Goal: Information Seeking & Learning: Learn about a topic

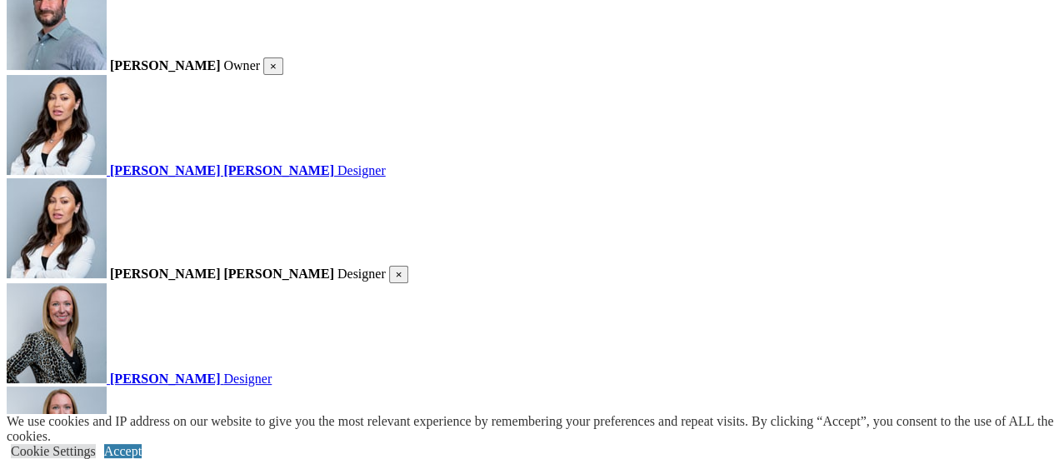
scroll to position [2487, 0]
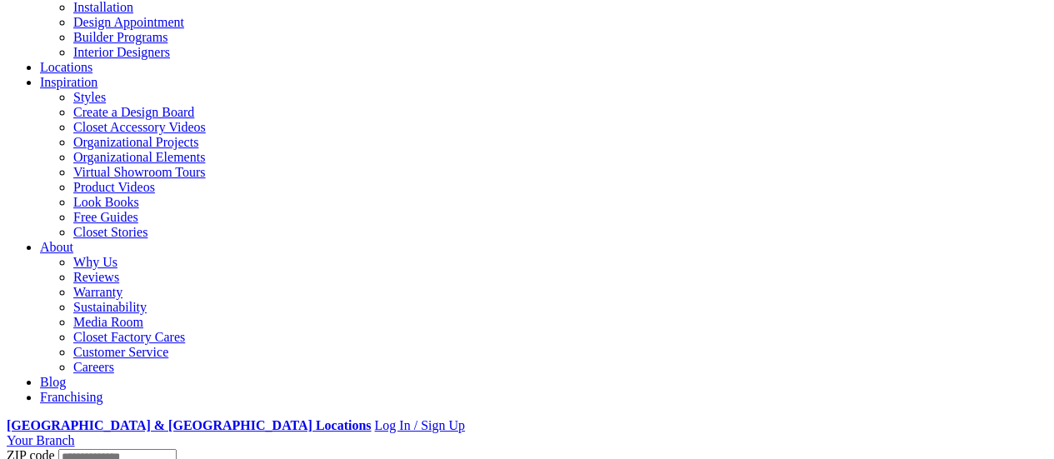
scroll to position [173, 0]
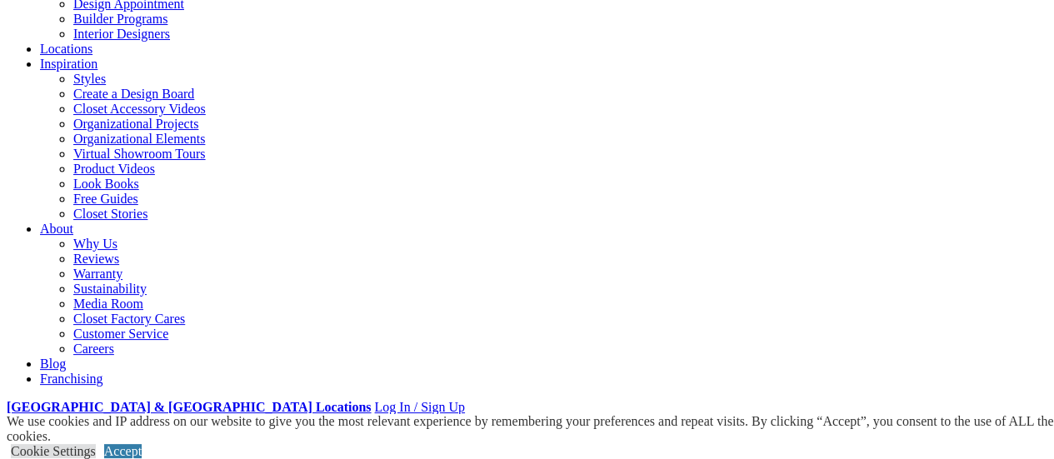
scroll to position [243, 0]
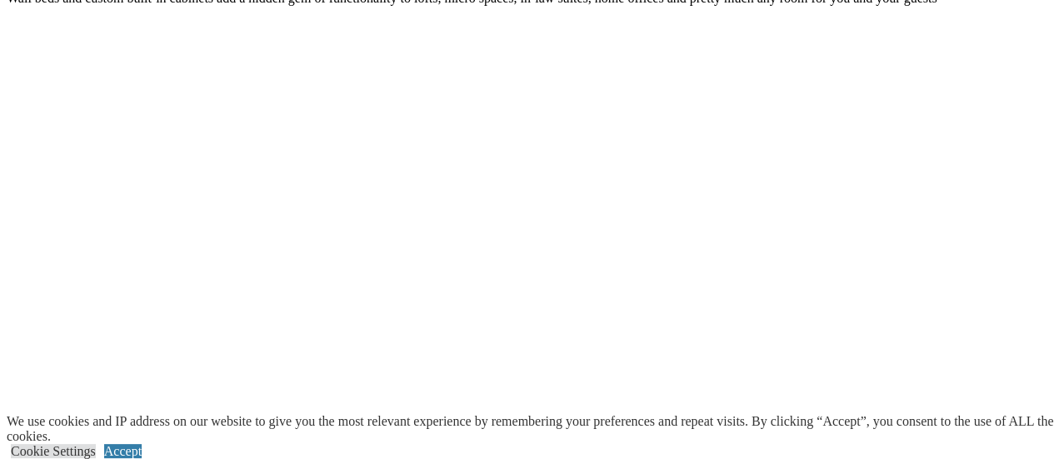
scroll to position [1592, 0]
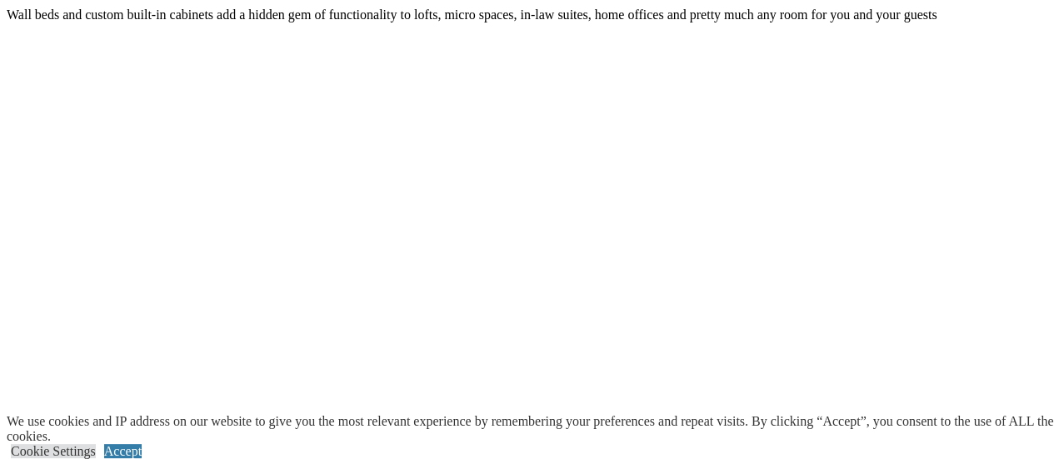
scroll to position [1574, 0]
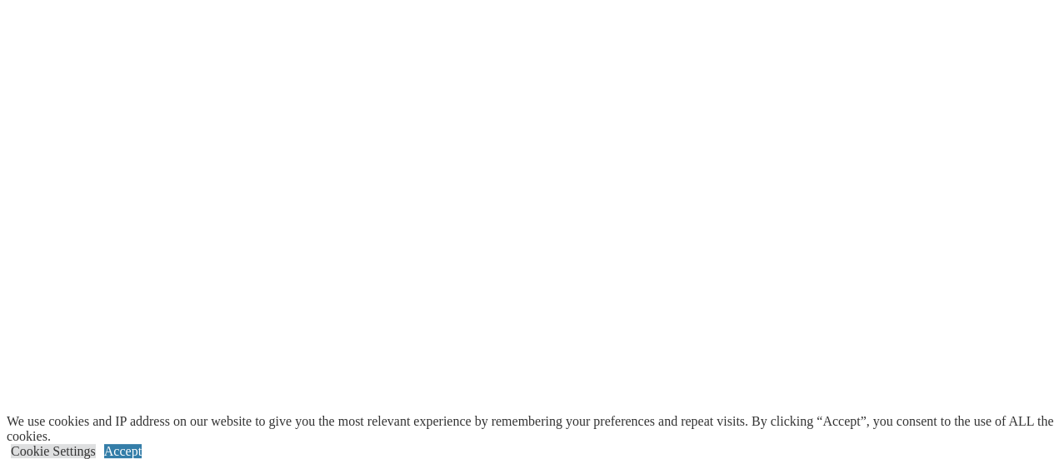
scroll to position [1574, 0]
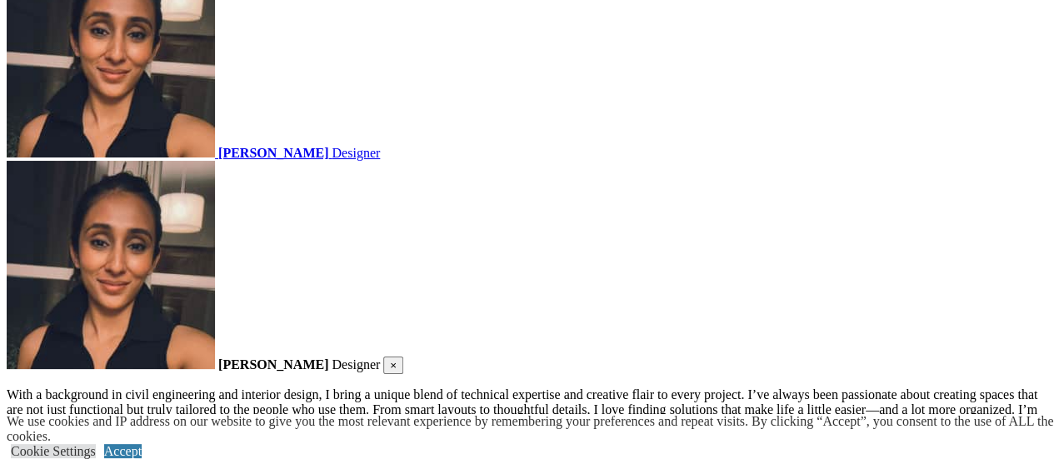
scroll to position [2392, 0]
